Goal: Communication & Community: Share content

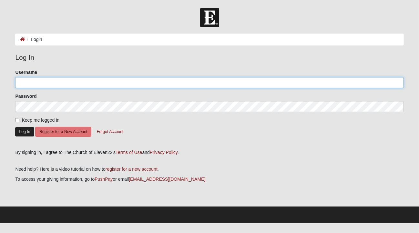
type input "jaxkaren"
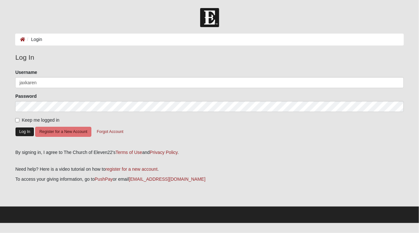
click at [28, 131] on button "Log In" at bounding box center [24, 131] width 19 height 9
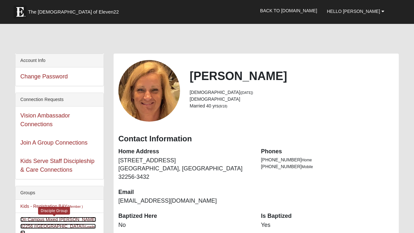
click at [45, 220] on link "On Campus Mixed [PERSON_NAME] 32256 ([GEOGRAPHIC_DATA]) (Leader )" at bounding box center [58, 226] width 76 height 19
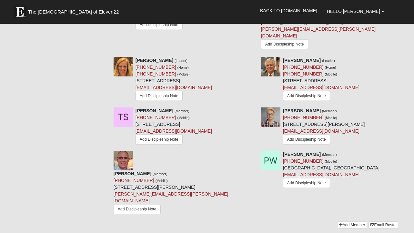
scroll to position [717, 0]
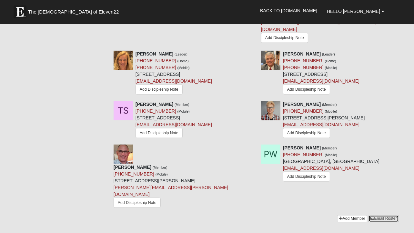
click at [384, 215] on link "Email Roster" at bounding box center [384, 218] width 30 height 7
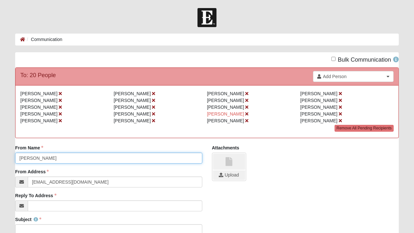
click at [19, 156] on input "[PERSON_NAME]" at bounding box center [108, 158] width 187 height 11
type input "Mike and Karen Sayre"
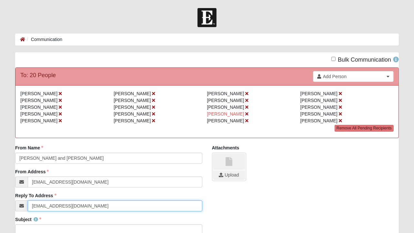
type input "FSUMike@bellsouth.net"
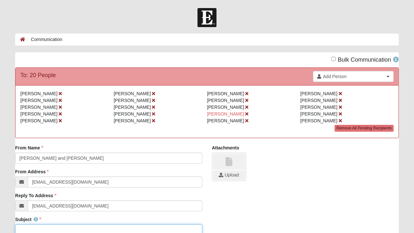
scroll to position [2, 0]
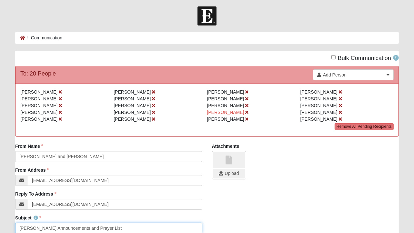
type input "Sayre DG Announcements and Prayer List"
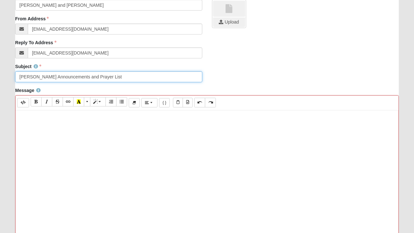
drag, startPoint x: 114, startPoint y: 77, endPoint x: -45, endPoint y: 71, distance: 159.6
click at [0, 71] on html "Hello Karen My Account Log Out Communication Communication Error" at bounding box center [207, 113] width 414 height 533
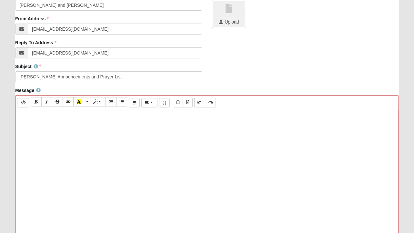
click at [35, 117] on p at bounding box center [207, 117] width 377 height 7
paste div
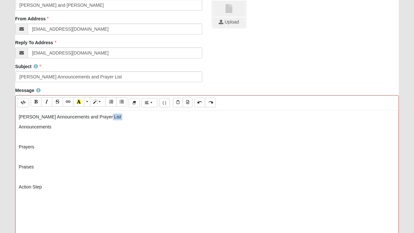
drag, startPoint x: 116, startPoint y: 117, endPoint x: -36, endPoint y: 121, distance: 152.5
click at [0, 121] on html "Hello Karen My Account Log Out Communication Communication Error" at bounding box center [207, 113] width 414 height 533
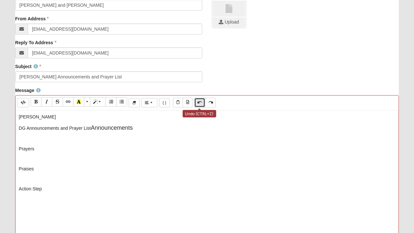
click at [198, 104] on icon "Undo (CTRL+Z)" at bounding box center [200, 102] width 4 height 5
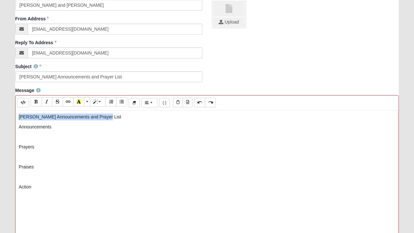
drag, startPoint x: 109, startPoint y: 118, endPoint x: 18, endPoint y: 118, distance: 90.4
click at [18, 118] on div "Sayre DG Announcements and Prayer List Announcements Prayers Praises Action" at bounding box center [207, 207] width 383 height 194
click at [53, 127] on p "Announcements" at bounding box center [207, 127] width 377 height 7
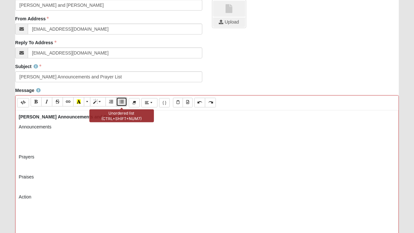
click at [121, 100] on icon "Unordered list (CTRL+SHIFT+NUM7)" at bounding box center [122, 101] width 4 height 5
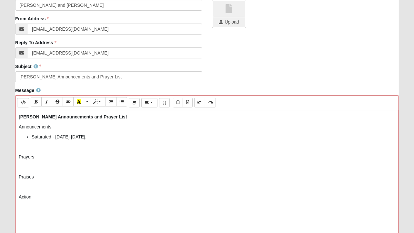
click at [42, 136] on li "Saturated - September 10-14." at bounding box center [214, 137] width 364 height 7
click at [199, 100] on icon "Undo (CTRL+Z)" at bounding box center [200, 102] width 4 height 5
click at [107, 138] on li "Saturated - September 10-14." at bounding box center [214, 137] width 364 height 7
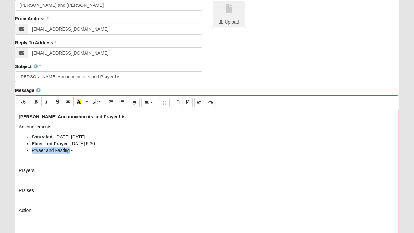
drag, startPoint x: 31, startPoint y: 151, endPoint x: 69, endPoint y: 152, distance: 38.4
click at [69, 152] on ul "Saturated - September 10-14. Elder-Led Prayer - August 19, 6:30. Pryaer and Fas…" at bounding box center [207, 144] width 377 height 20
click at [32, 142] on b "Elder-Led Prayer" at bounding box center [50, 143] width 36 height 5
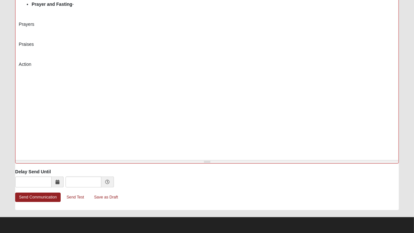
click at [52, 22] on p "Prayers" at bounding box center [207, 24] width 377 height 7
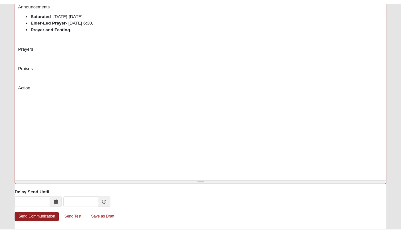
scroll to position [267, 0]
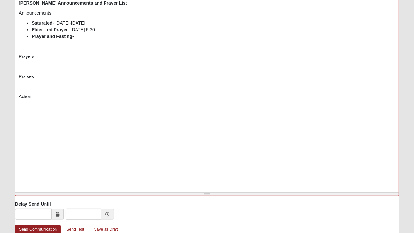
click at [32, 29] on b "Elder-Led Prayer" at bounding box center [50, 29] width 36 height 5
click at [95, 37] on li "Prayer and Fasting -" at bounding box center [214, 36] width 364 height 7
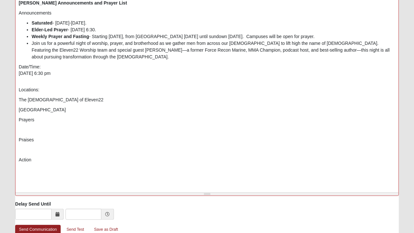
click at [32, 43] on li "Join us for a powerful night of worship, prayer, and brotherhood as we gather m…" at bounding box center [214, 50] width 364 height 20
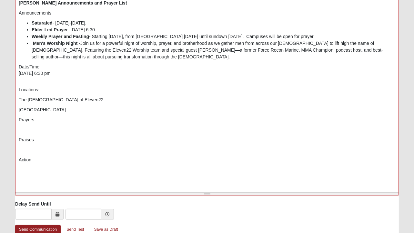
click at [34, 43] on b "Men's Worship Night -" at bounding box center [56, 43] width 47 height 5
click at [107, 57] on li "Men's Worship Night - Join us for a powerful night of worship, prayer, and brot…" at bounding box center [214, 50] width 364 height 20
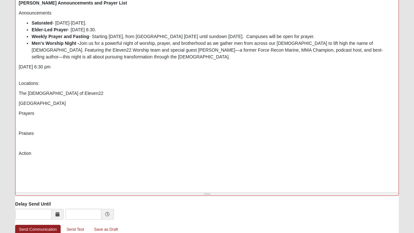
drag, startPoint x: 18, startPoint y: 66, endPoint x: 87, endPoint y: 66, distance: 68.5
click at [87, 66] on div "Sayre DG Announcements and Prayer List Announcements Saturated - September 10-1…" at bounding box center [207, 93] width 383 height 194
click at [80, 44] on li "Men's Worship Night - Join us for a powerful night of worship, prayer, and brot…" at bounding box center [214, 50] width 364 height 20
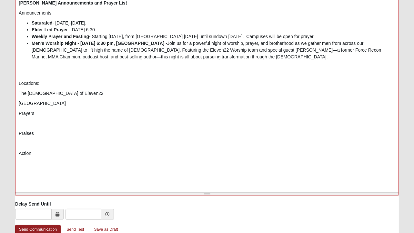
drag, startPoint x: 81, startPoint y: 43, endPoint x: 199, endPoint y: 43, distance: 117.9
click at [167, 43] on b "Men's Worship Night - Sunday, September 21 at 6:30 pm, San Pablo Campus -" at bounding box center [100, 43] width 136 height 5
click at [211, 58] on li "Men's Worship Night - Sunday, September 21 at 6:30 pm, San Pablo Campus - Join …" at bounding box center [214, 50] width 364 height 20
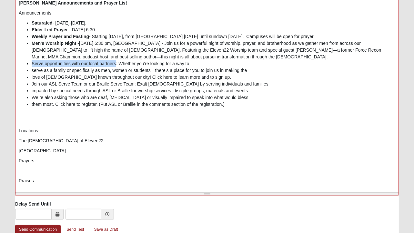
drag, startPoint x: 31, startPoint y: 63, endPoint x: 116, endPoint y: 64, distance: 84.6
click at [116, 64] on li "Serve opportunities with our local partners: Whether you're looking for a way to" at bounding box center [214, 63] width 364 height 7
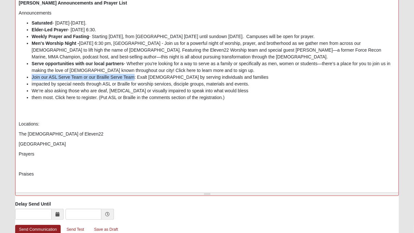
drag, startPoint x: 32, startPoint y: 76, endPoint x: 134, endPoint y: 78, distance: 102.4
click at [134, 78] on li "Join our ASL Serve Team or our Braille Serve Team: Exalt Christ by serving indi…" at bounding box center [214, 77] width 364 height 7
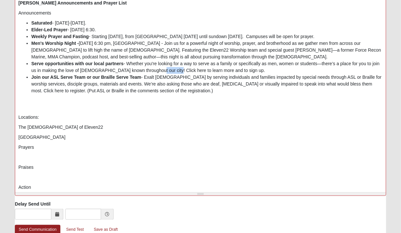
drag, startPoint x: 156, startPoint y: 69, endPoint x: 175, endPoint y: 70, distance: 19.4
click at [175, 70] on li "Serve opportunities with our local partners - Whether you're looking for a way …" at bounding box center [206, 67] width 351 height 14
drag, startPoint x: 363, startPoint y: 83, endPoint x: 39, endPoint y: 92, distance: 323.4
click at [39, 92] on li "Join our ASL Serve Team or our Braille Serve Team - Exalt Christ by serving ind…" at bounding box center [206, 84] width 351 height 20
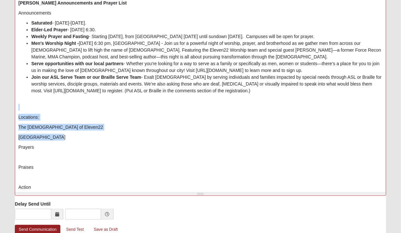
drag, startPoint x: 18, startPoint y: 110, endPoint x: 60, endPoint y: 137, distance: 50.3
click at [60, 137] on div "Sayre DG Announcements and Prayer List Announcements Saturated - September 10-1…" at bounding box center [200, 93] width 371 height 194
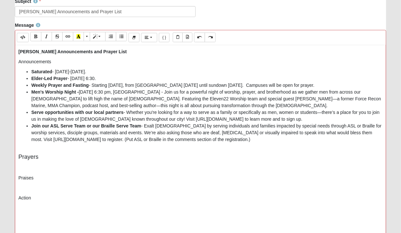
scroll to position [217, 0]
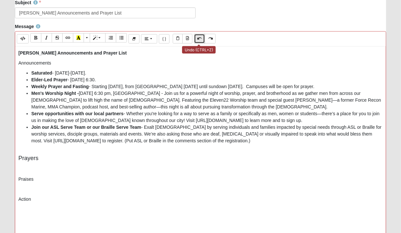
click at [196, 38] on button "Undo (CTRL+Z)" at bounding box center [199, 38] width 11 height 9
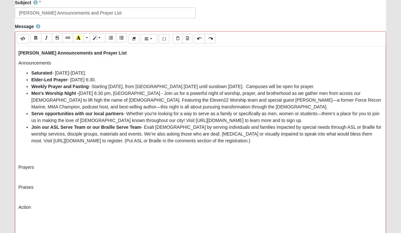
click at [29, 62] on p "Announcements" at bounding box center [200, 63] width 364 height 7
click at [305, 141] on li "Join our ASL Serve Team or our Braille Serve Team - Exalt Christ by serving ind…" at bounding box center [206, 134] width 351 height 20
click at [36, 150] on p "Prayers" at bounding box center [200, 151] width 364 height 7
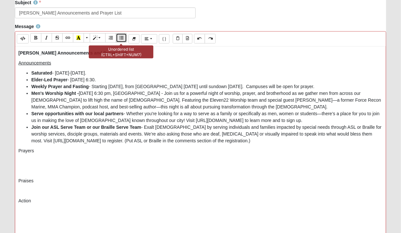
click at [120, 36] on icon "Unordered list (CTRL+SHIFT+NUM7)" at bounding box center [121, 38] width 4 height 5
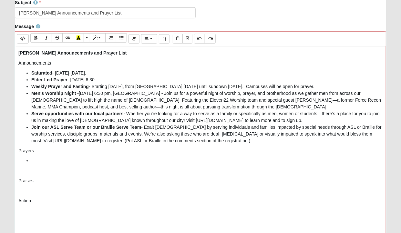
click at [26, 150] on p "Prayers" at bounding box center [200, 151] width 364 height 7
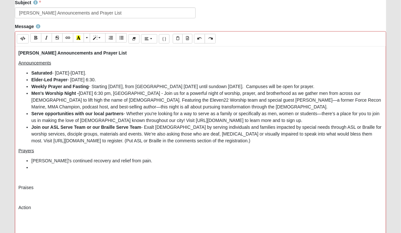
click at [35, 159] on li "Cathy's continued recovery and relief from pain." at bounding box center [206, 161] width 351 height 7
click at [31, 160] on ul "Cathy's continued recovery and relief from pain." at bounding box center [200, 165] width 364 height 14
drag, startPoint x: 31, startPoint y: 160, endPoint x: 42, endPoint y: 160, distance: 11.0
click at [42, 160] on li "Cathy's continued recovery and relief from pain." at bounding box center [206, 161] width 351 height 7
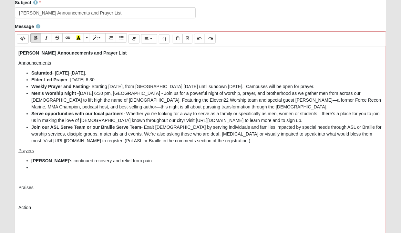
click at [36, 169] on li at bounding box center [206, 167] width 351 height 7
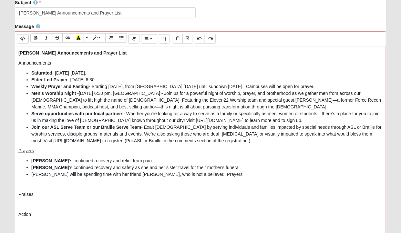
click at [184, 173] on li "Cynthia will be spending time with her friend Stephanie, who is not a believer.…" at bounding box center [206, 174] width 351 height 7
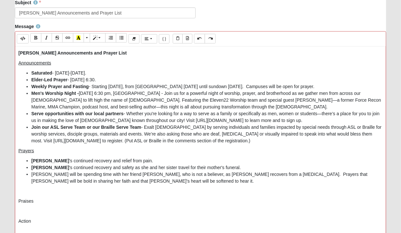
click at [129, 173] on li "Cynthia will be spending time with her friend Stephanie, who is not a believer,…" at bounding box center [206, 178] width 351 height 14
click at [42, 173] on li "Cynthia will be spending time with her friend Stephanie , who is not a believer…" at bounding box center [206, 178] width 351 height 14
click at [154, 181] on li "Cynthia will be spending time with her friend Stephanie , who is not a believer…" at bounding box center [206, 178] width 351 height 14
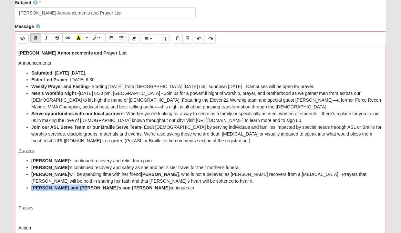
drag, startPoint x: 30, startPoint y: 187, endPoint x: 78, endPoint y: 186, distance: 48.4
click at [78, 186] on ul "Cathy 's continued recovery and relief from pain. Kristi 's continued recovery …" at bounding box center [200, 175] width 364 height 34
click at [117, 189] on li "Mike and Karen's son Kyle continues to" at bounding box center [206, 188] width 351 height 7
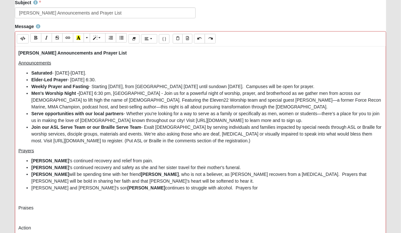
click at [128, 187] on b "Kyle" at bounding box center [147, 187] width 38 height 5
drag, startPoint x: 87, startPoint y: 187, endPoint x: 120, endPoint y: 188, distance: 33.9
click at [128, 188] on b "Kyle quit his job and" at bounding box center [164, 187] width 73 height 5
click at [216, 188] on li "Mike and Karen's son Kyle quit his job and continues to struggle with alcohol. …" at bounding box center [206, 188] width 351 height 7
drag, startPoint x: 197, startPoint y: 186, endPoint x: 259, endPoint y: 186, distance: 62.3
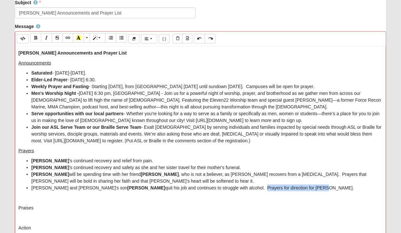
click at [259, 186] on li "Mike and Karen's son Kyle quit his job and continues to struggle with alcohol. …" at bounding box center [206, 188] width 351 height 7
click at [35, 198] on p "Praises" at bounding box center [200, 198] width 364 height 7
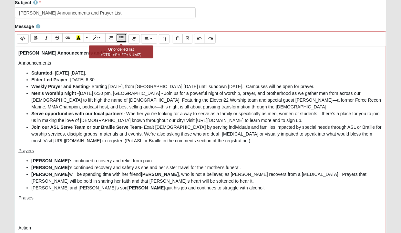
click at [123, 36] on button "Unordered list (CTRL+SHIFT+NUM7)" at bounding box center [121, 37] width 11 height 9
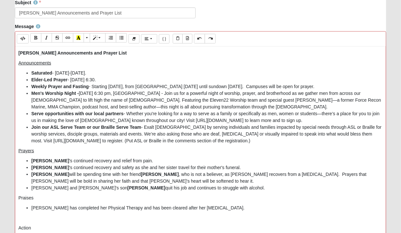
click at [24, 197] on p "Praises" at bounding box center [200, 198] width 364 height 7
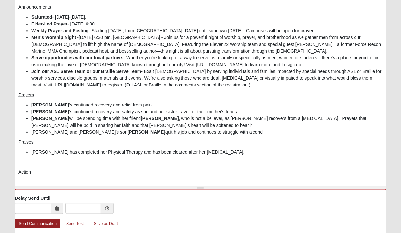
scroll to position [275, 0]
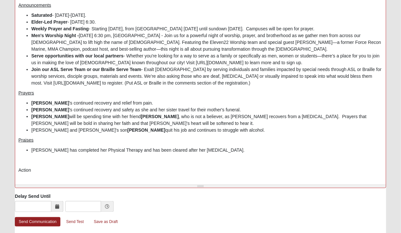
click at [220, 151] on li "Pat has completed her Physical Therapy and has been cleared after her shoulder …" at bounding box center [206, 150] width 351 height 7
click at [32, 157] on p "Action" at bounding box center [200, 160] width 364 height 7
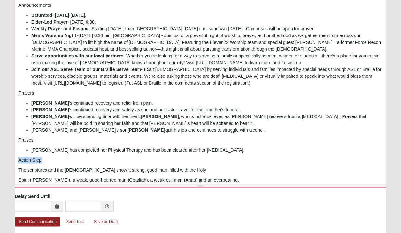
drag, startPoint x: 18, startPoint y: 160, endPoint x: 40, endPoint y: 161, distance: 22.4
click at [40, 161] on p "Action Step" at bounding box center [200, 160] width 364 height 7
click at [18, 170] on p "The scriptures and the sermon show a strong, good man, filled with the Holy" at bounding box center [200, 170] width 364 height 7
click at [186, 168] on p "The scriptures and the sermon show a strong, good man, filled with the Holy" at bounding box center [200, 170] width 364 height 7
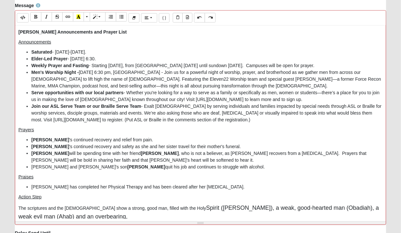
scroll to position [221, 0]
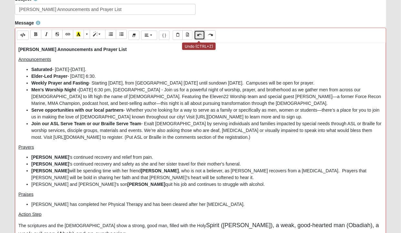
click at [198, 35] on icon "Undo (CTRL+Z)" at bounding box center [200, 35] width 4 height 5
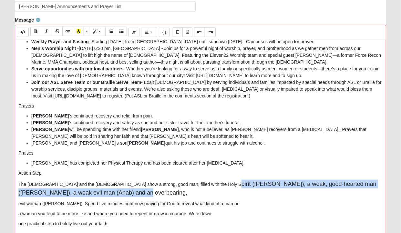
scroll to position [299, 0]
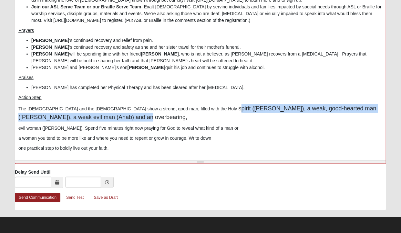
drag, startPoint x: 188, startPoint y: 225, endPoint x: 269, endPoint y: 163, distance: 102.1
click at [269, 163] on div "Background Color Transparent Select #ffff00 Text Color Reset to default Select …" at bounding box center [200, 56] width 371 height 215
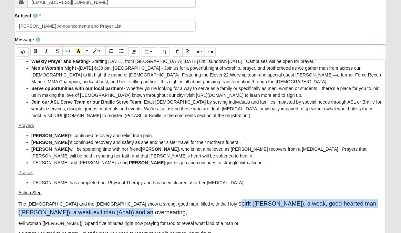
scroll to position [199, 0]
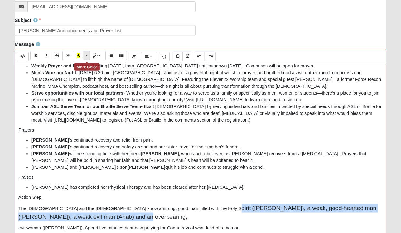
click at [86, 55] on span "More Color" at bounding box center [88, 55] width 4 height 5
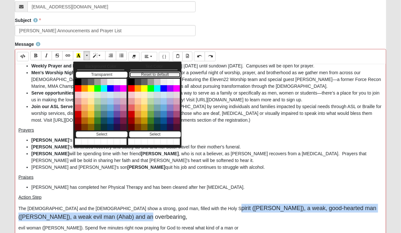
click at [136, 73] on button "Reset to default" at bounding box center [155, 75] width 52 height 6
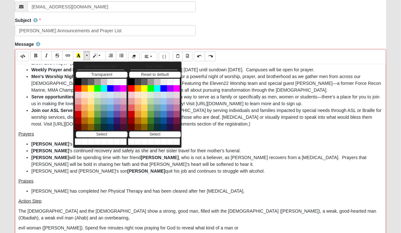
click at [58, 217] on p "The scriptures and the sermon show a strong, good man, filled with the Holy Spi…" at bounding box center [200, 215] width 364 height 14
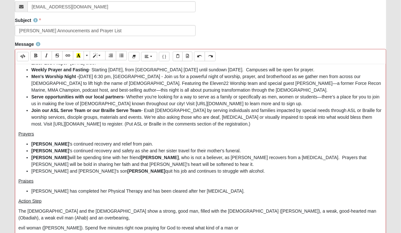
click at [18, 217] on div "Sayre DG Announcements and Prayer List Announcements Saturated - September 10-1…" at bounding box center [200, 161] width 371 height 194
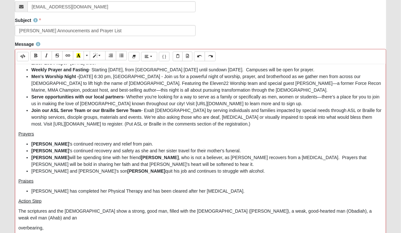
scroll to position [37, 0]
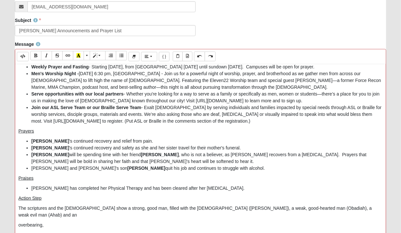
click at [355, 208] on p "The scriptures and the sermon show a strong, good man, filled with the Holy Spi…" at bounding box center [200, 212] width 364 height 14
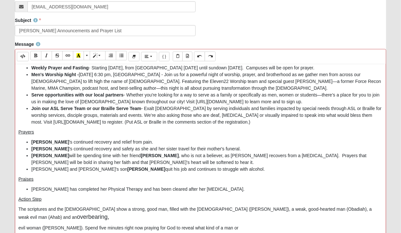
scroll to position [36, 0]
click at [68, 216] on p "The scriptures and the sermon show a strong, good man, filled with the Holy Spi…" at bounding box center [200, 214] width 364 height 16
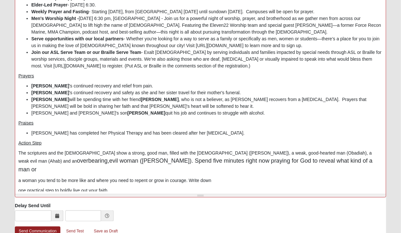
scroll to position [274, 0]
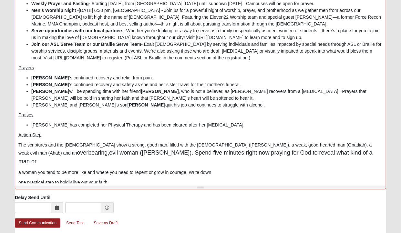
click at [321, 153] on p "The scriptures and the sermon show a strong, good man, filled with the Holy Spi…" at bounding box center [200, 154] width 364 height 24
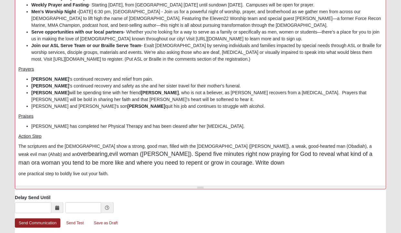
scroll to position [15, 0]
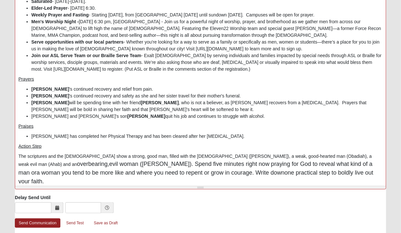
click at [17, 163] on div "Sayre DG Announcements and Prayer List Announcements Saturated - September 10-1…" at bounding box center [200, 87] width 371 height 194
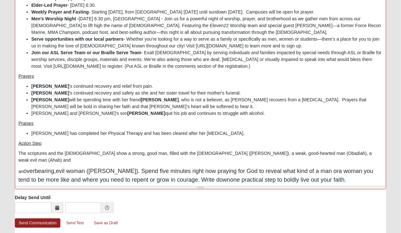
scroll to position [0, 0]
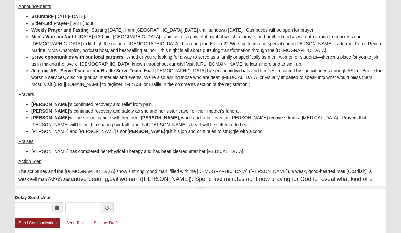
click at [171, 166] on div "Sayre DG Announcements and Prayer List Announcements Saturated - September 10-1…" at bounding box center [200, 87] width 371 height 194
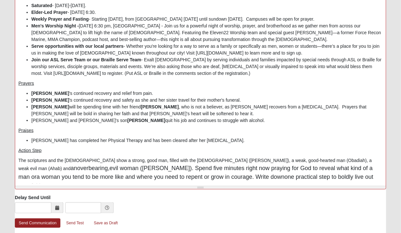
scroll to position [15, 0]
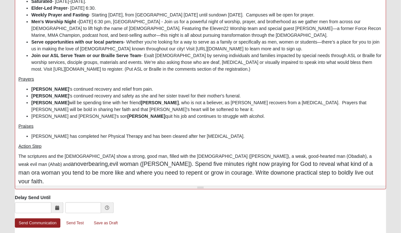
drag, startPoint x: 17, startPoint y: 162, endPoint x: 335, endPoint y: 180, distance: 318.6
click at [335, 180] on div "Sayre DG Announcements and Prayer List Announcements Saturated - September 10-1…" at bounding box center [200, 87] width 371 height 194
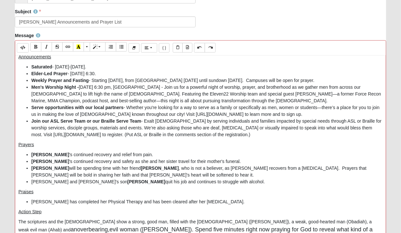
scroll to position [192, 0]
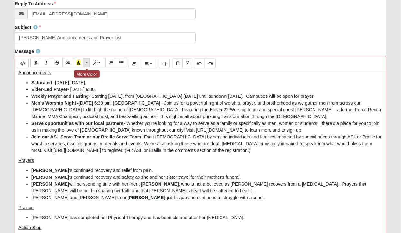
click at [86, 61] on span "More Color" at bounding box center [88, 62] width 4 height 5
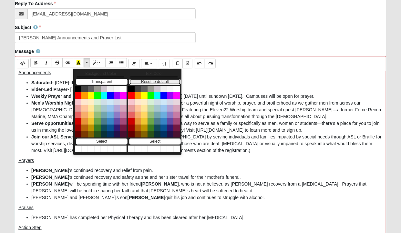
click at [155, 82] on button "Reset to default" at bounding box center [155, 82] width 52 height 6
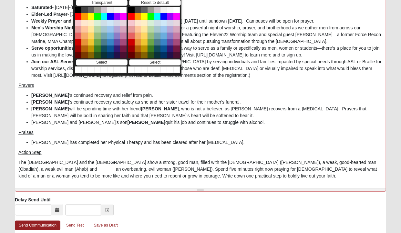
scroll to position [275, 0]
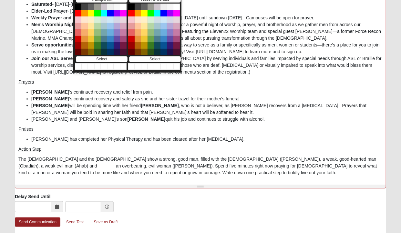
click at [211, 171] on p "The scriptures and the sermon show a strong, good man, filled with the Holy Spi…" at bounding box center [200, 166] width 364 height 20
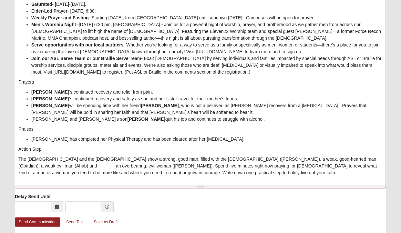
click at [18, 171] on div "Sayre DG Announcements and Prayer List Announcements Saturated - September 10-1…" at bounding box center [200, 86] width 371 height 194
click at [208, 171] on p "The scriptures and the sermon show a strong, good man, filled with the Holy Spi…" at bounding box center [200, 166] width 364 height 20
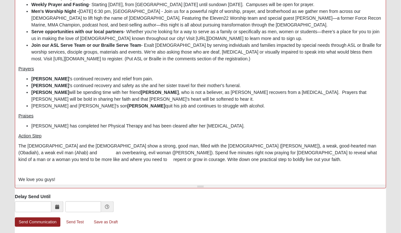
scroll to position [35, 0]
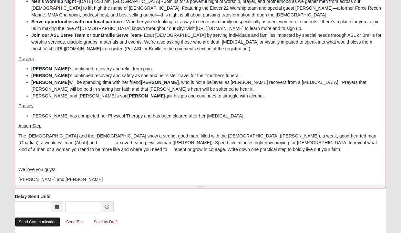
click at [54, 223] on link "Send Communication" at bounding box center [38, 222] width 46 height 9
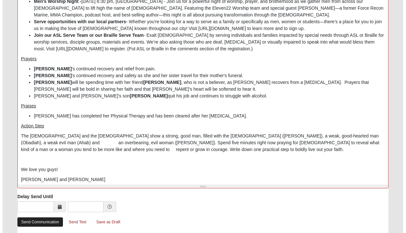
scroll to position [0, 0]
